Goal: Task Accomplishment & Management: Use online tool/utility

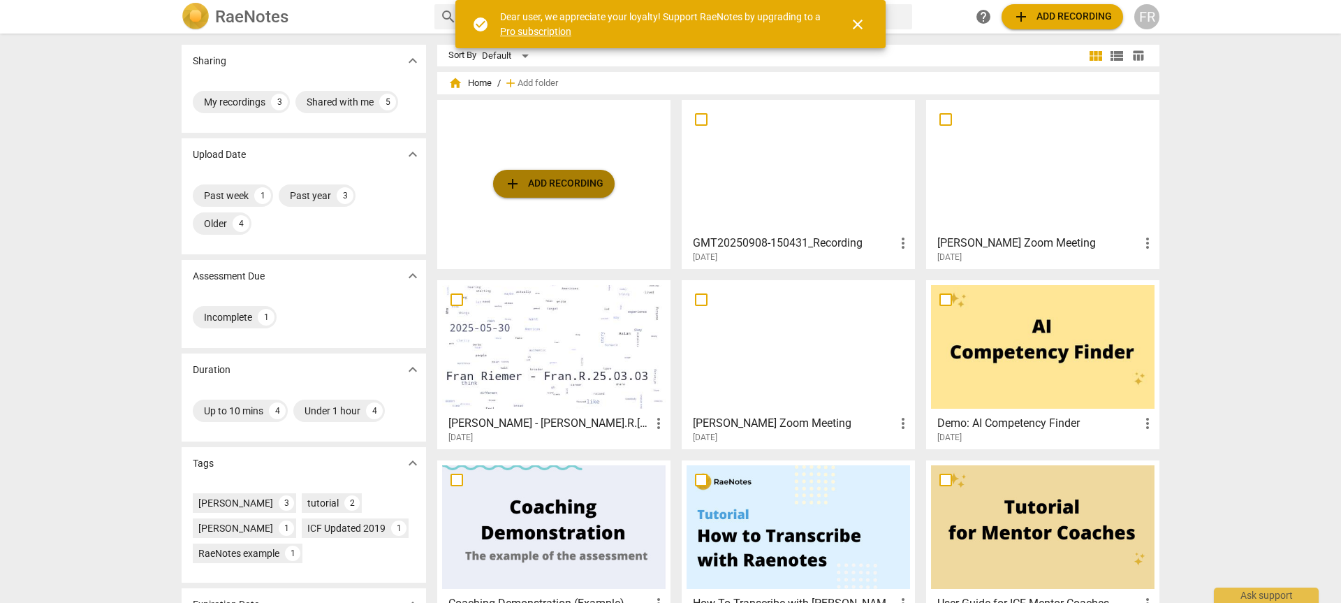
click at [562, 186] on span "add Add recording" at bounding box center [553, 183] width 99 height 17
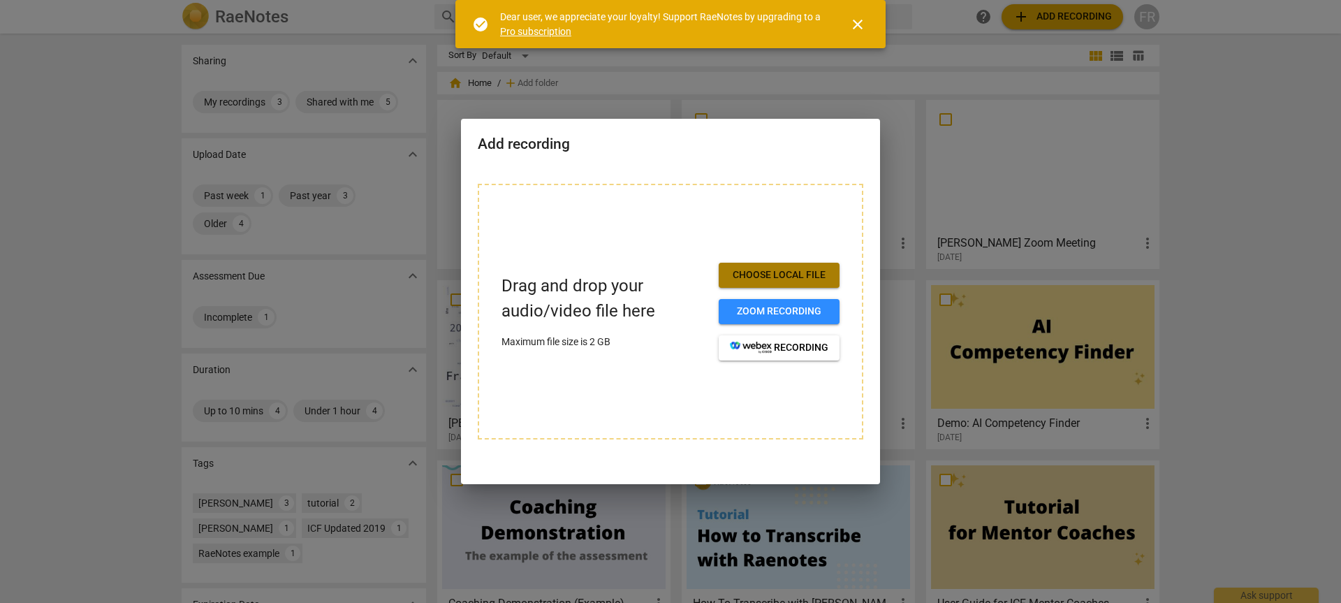
click at [758, 285] on button "Choose local file" at bounding box center [779, 275] width 121 height 25
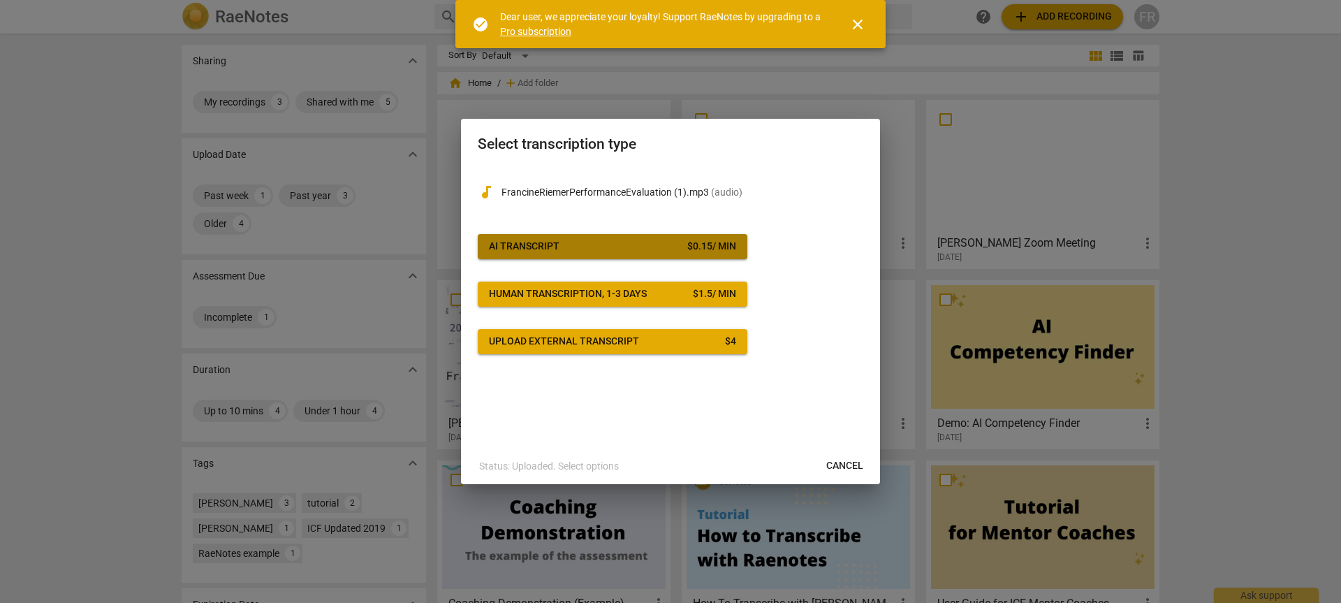
click at [587, 251] on span "AI Transcript $ 0.15 / min" at bounding box center [612, 247] width 247 height 14
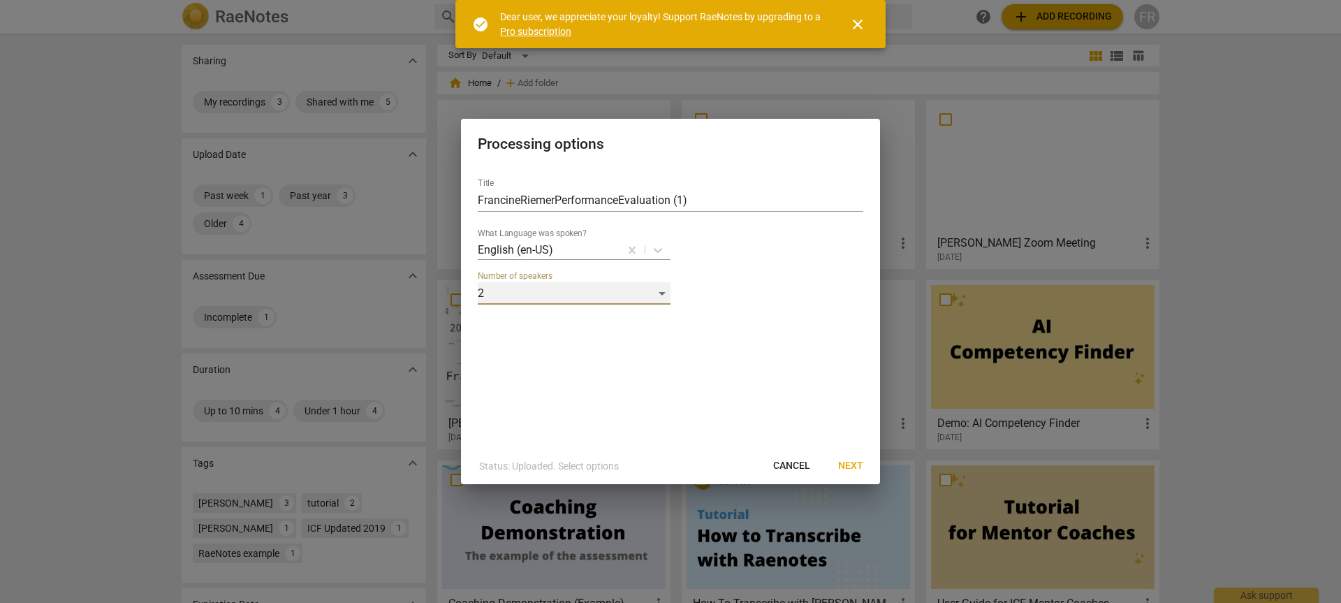
click at [663, 293] on div "2" at bounding box center [574, 293] width 193 height 22
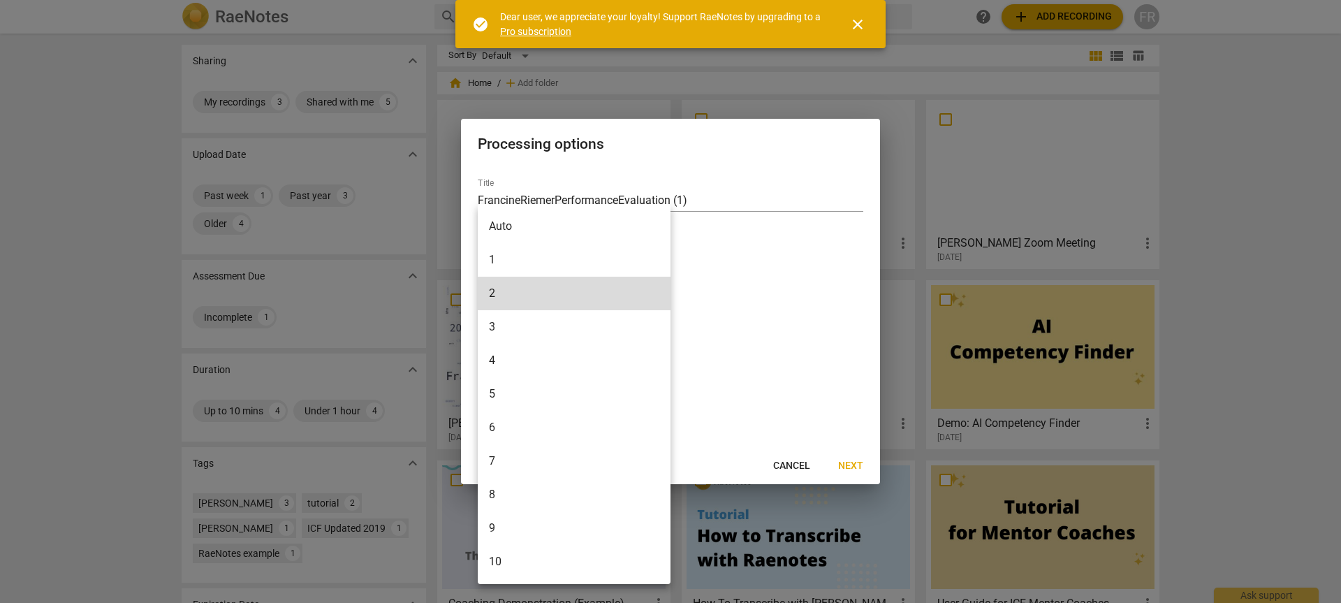
click at [737, 291] on div at bounding box center [670, 301] width 1341 height 603
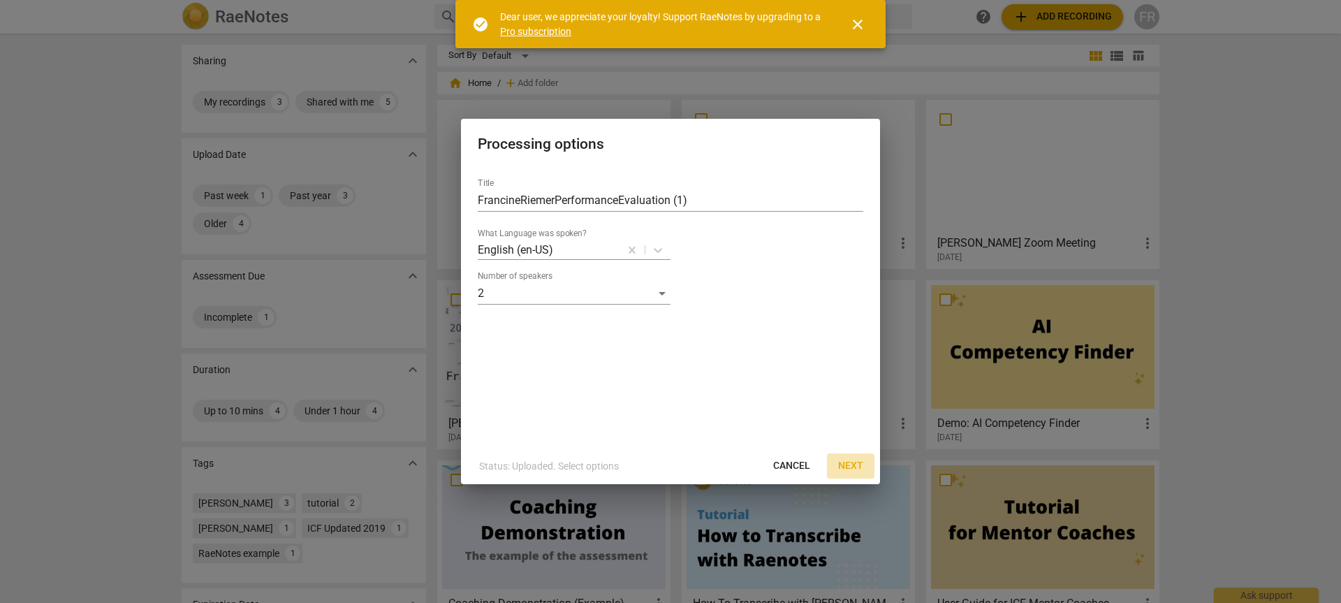
click at [853, 466] on span "Next" at bounding box center [850, 466] width 25 height 14
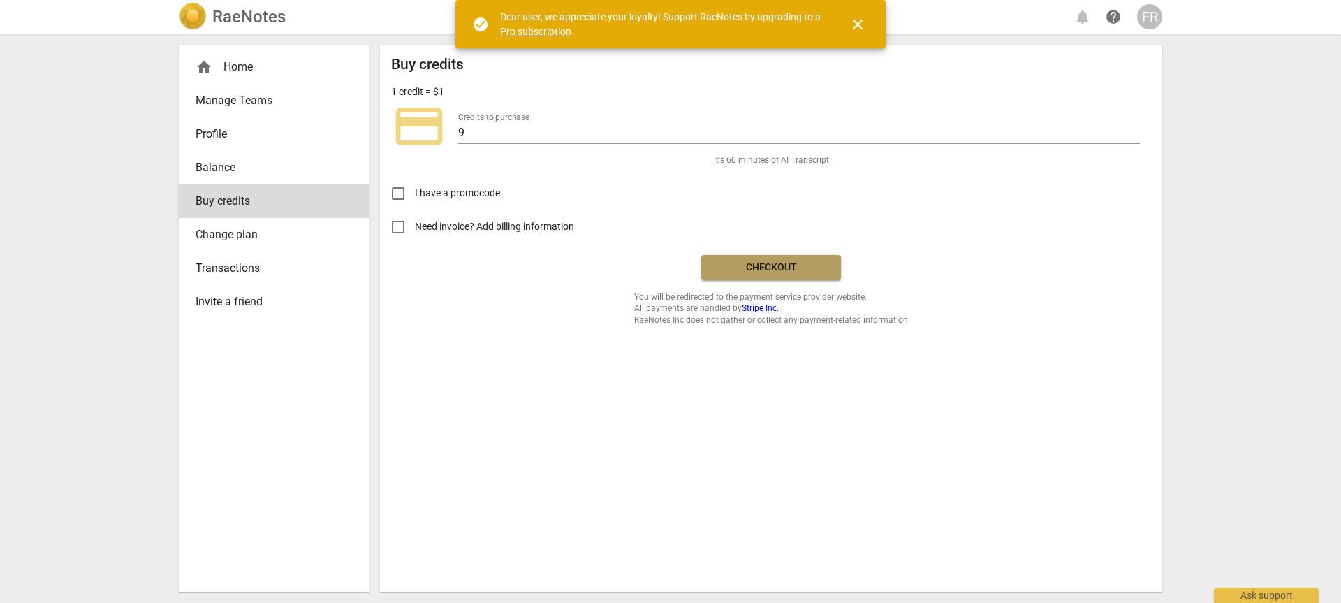
click at [743, 269] on span "Checkout" at bounding box center [770, 267] width 117 height 14
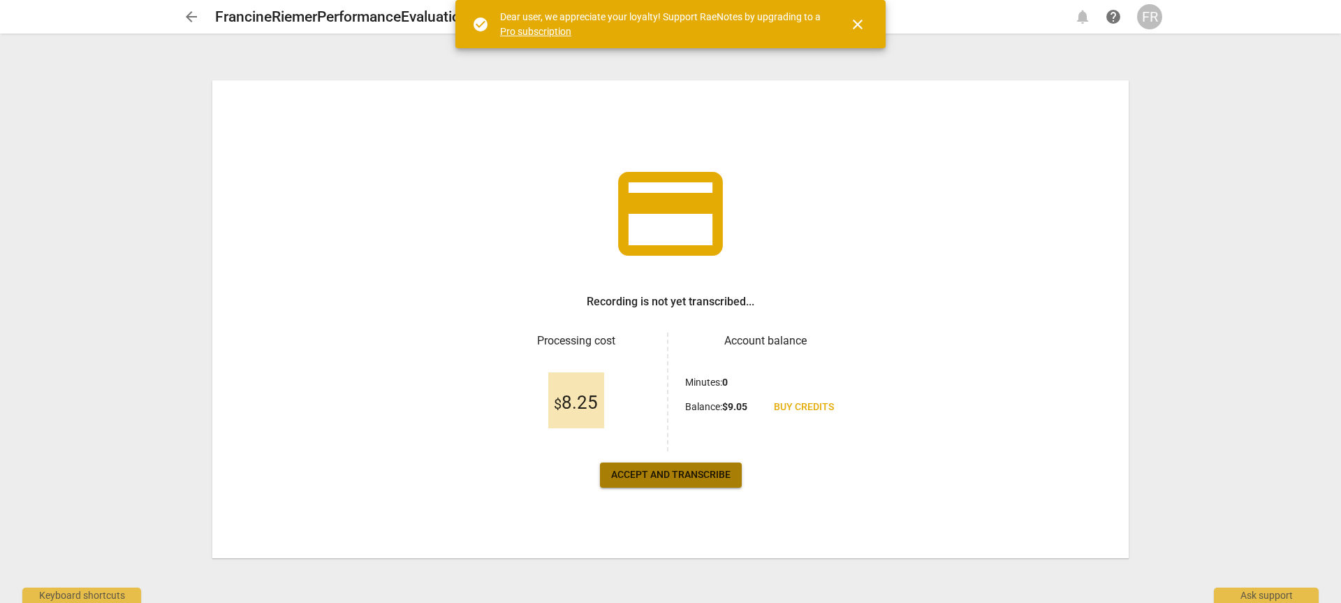
click at [668, 474] on span "Accept and transcribe" at bounding box center [670, 475] width 119 height 14
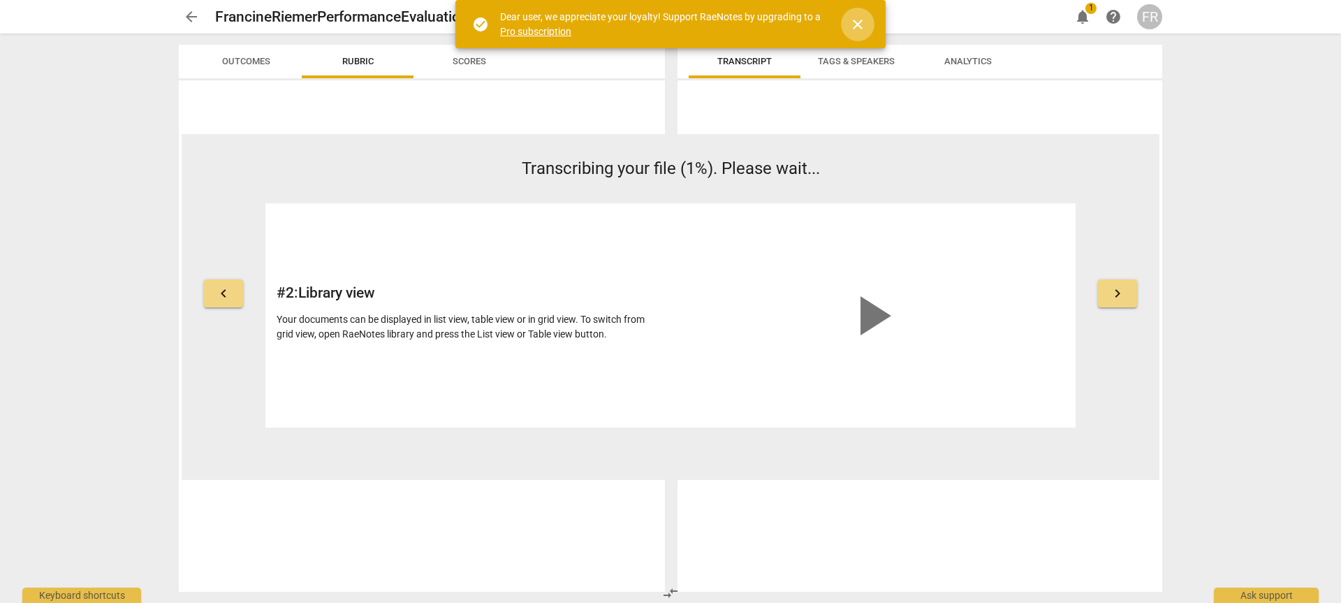
click at [857, 20] on span "close" at bounding box center [857, 24] width 17 height 17
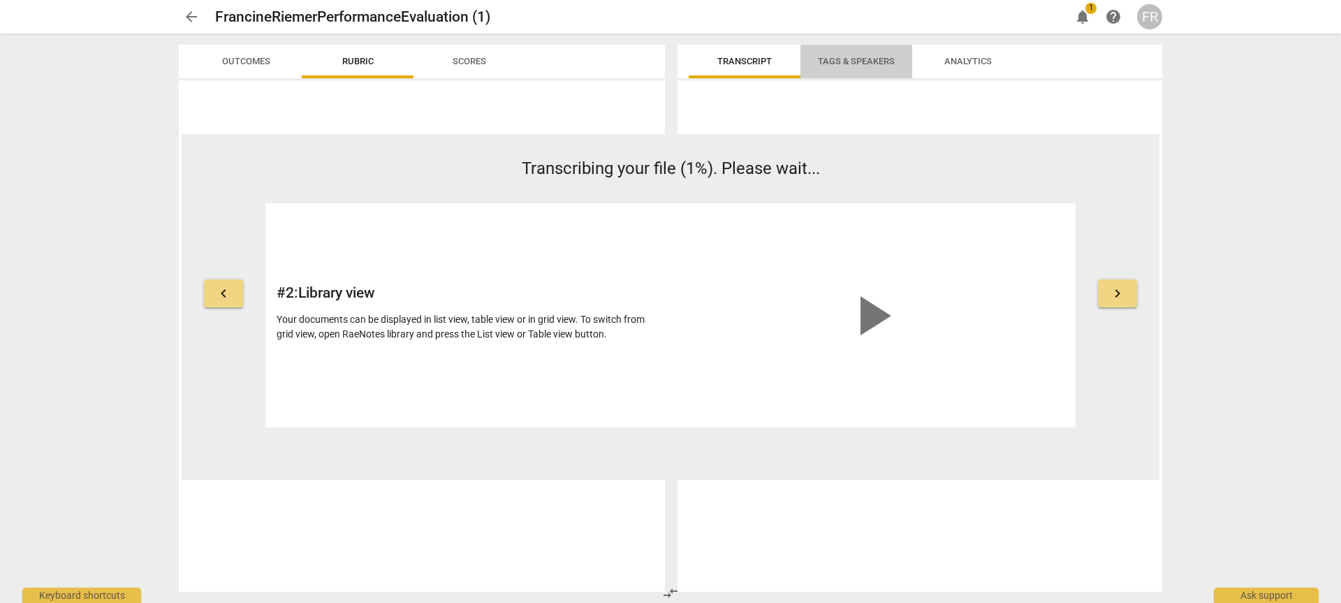
click at [859, 58] on span "Tags & Speakers" at bounding box center [856, 61] width 77 height 10
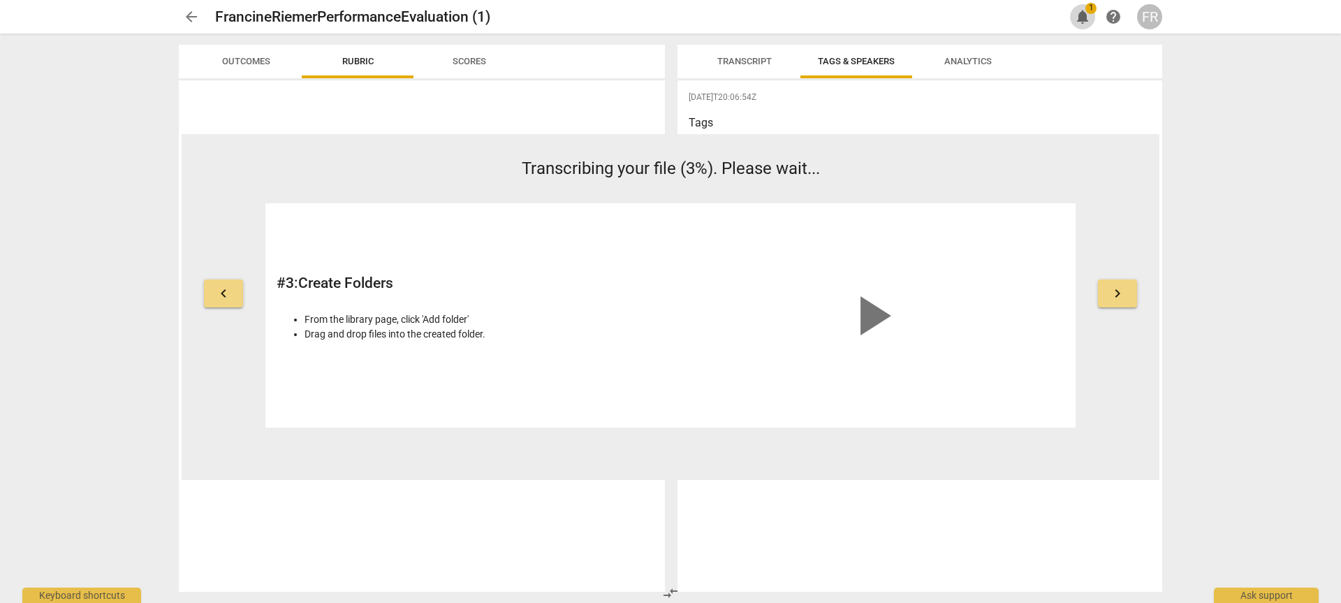
click at [1085, 10] on span "1" at bounding box center [1090, 8] width 11 height 11
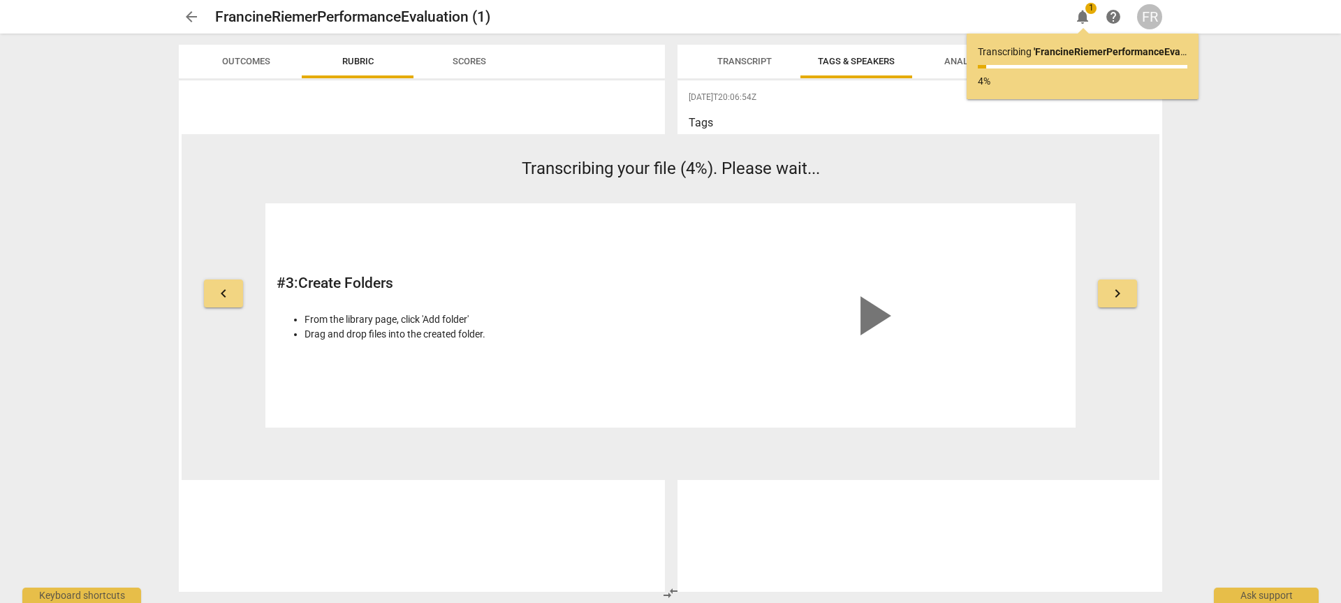
click at [1065, 163] on p "Transcribing your file (4%). Please wait..." at bounding box center [670, 168] width 810 height 24
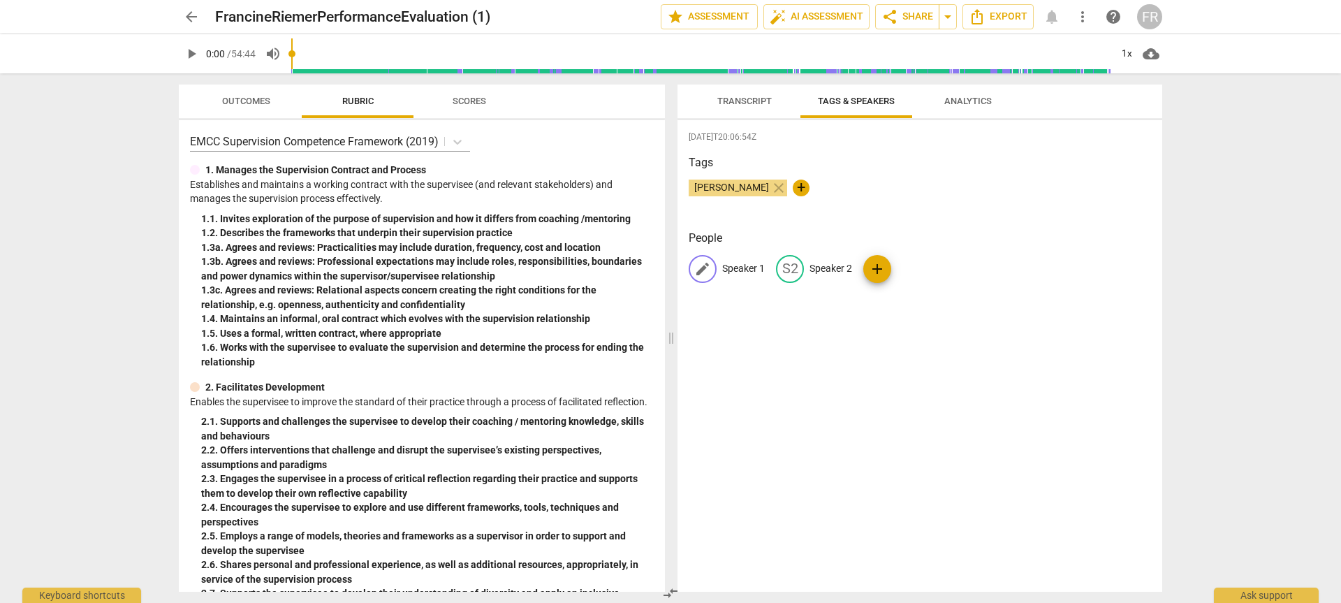
click at [758, 265] on p "Speaker 1" at bounding box center [743, 268] width 43 height 15
type input "Coach"
click at [934, 263] on p "Speaker 2" at bounding box center [921, 268] width 43 height 15
type input "Client"
click at [745, 102] on span "Transcript" at bounding box center [744, 101] width 54 height 10
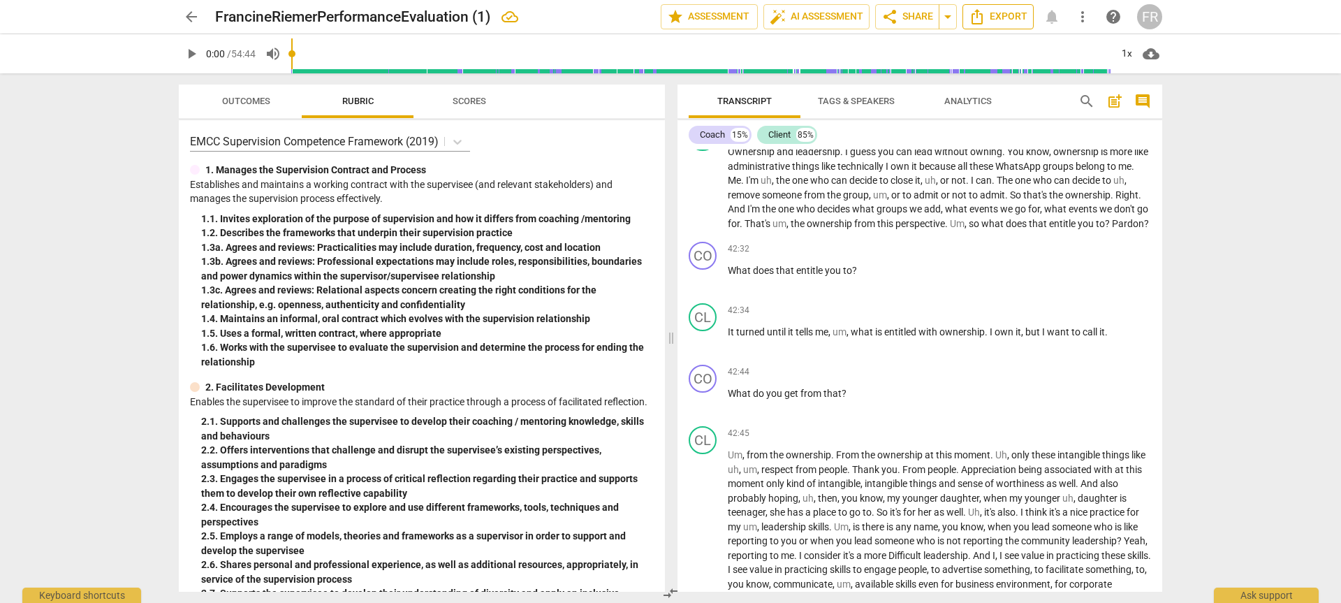
scroll to position [9158, 0]
click at [973, 18] on icon "Export" at bounding box center [976, 16] width 17 height 17
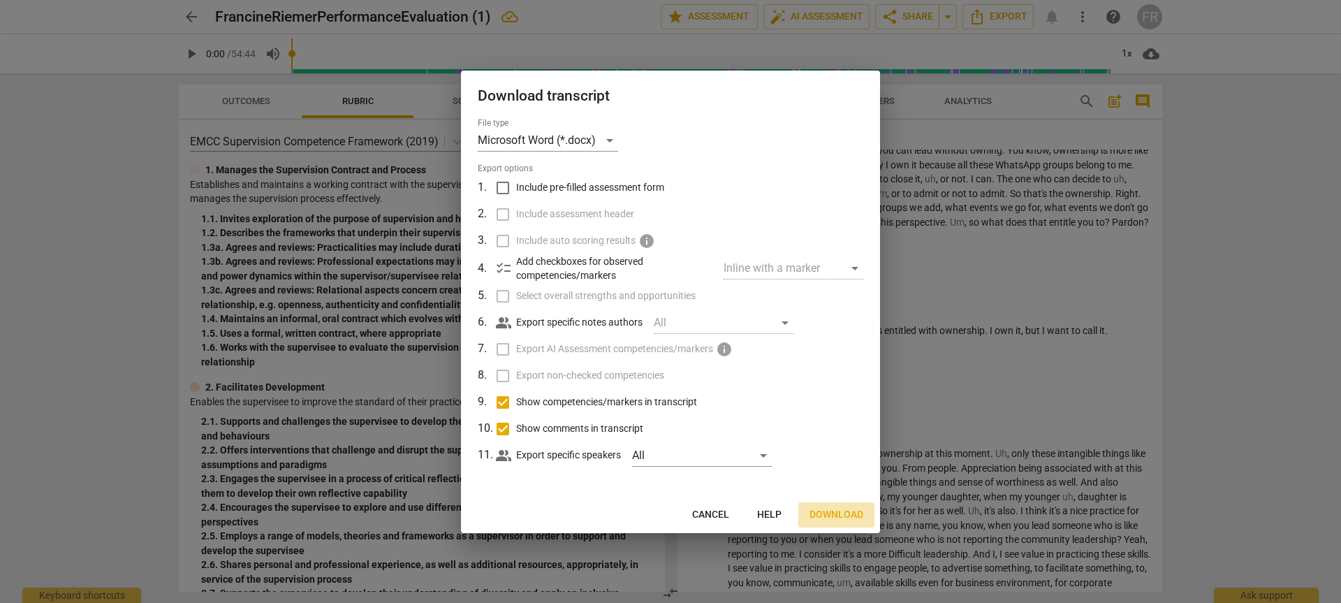
click at [834, 511] on span "Download" at bounding box center [836, 515] width 54 height 14
